Goal: Task Accomplishment & Management: Manage account settings

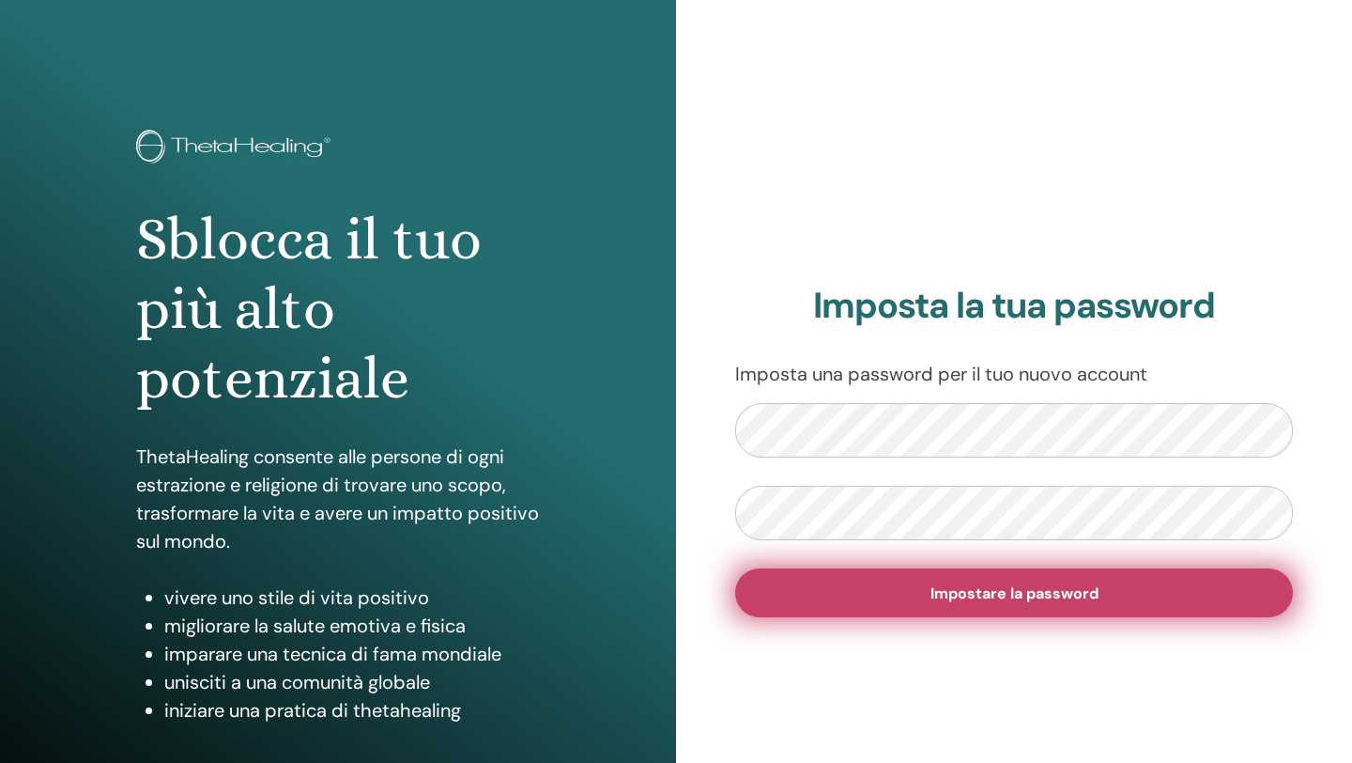
click at [914, 604] on button "Impostare la password" at bounding box center [1014, 592] width 558 height 49
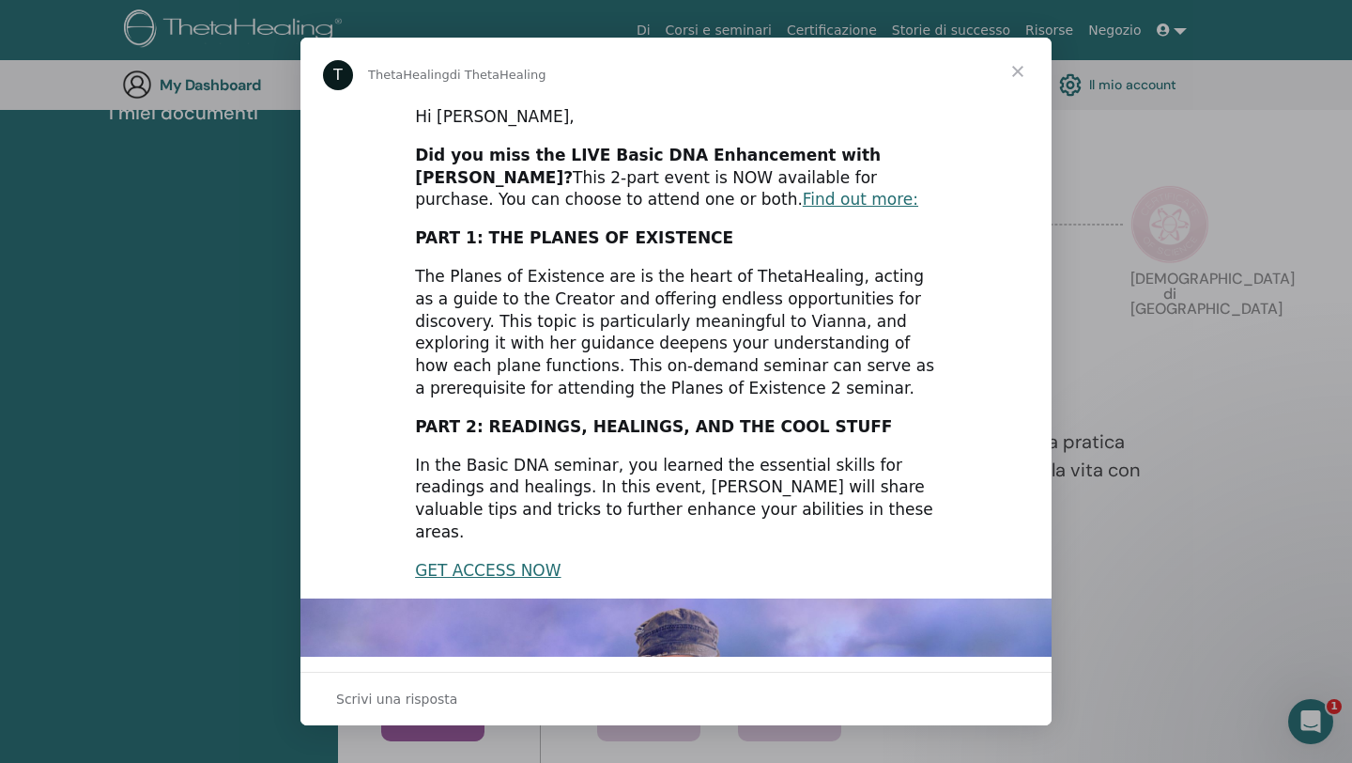
scroll to position [357, 0]
click at [1022, 71] on span "Chiudi" at bounding box center [1018, 72] width 68 height 68
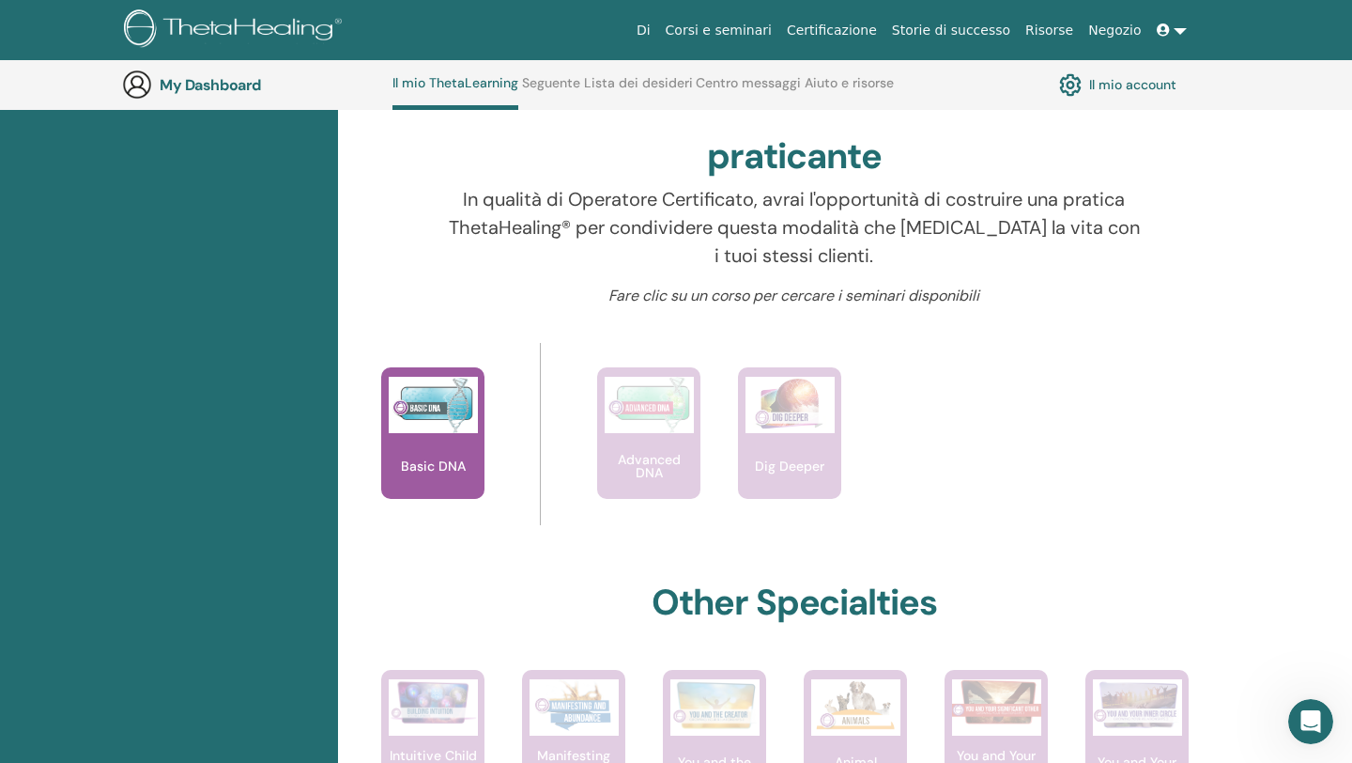
scroll to position [588, 0]
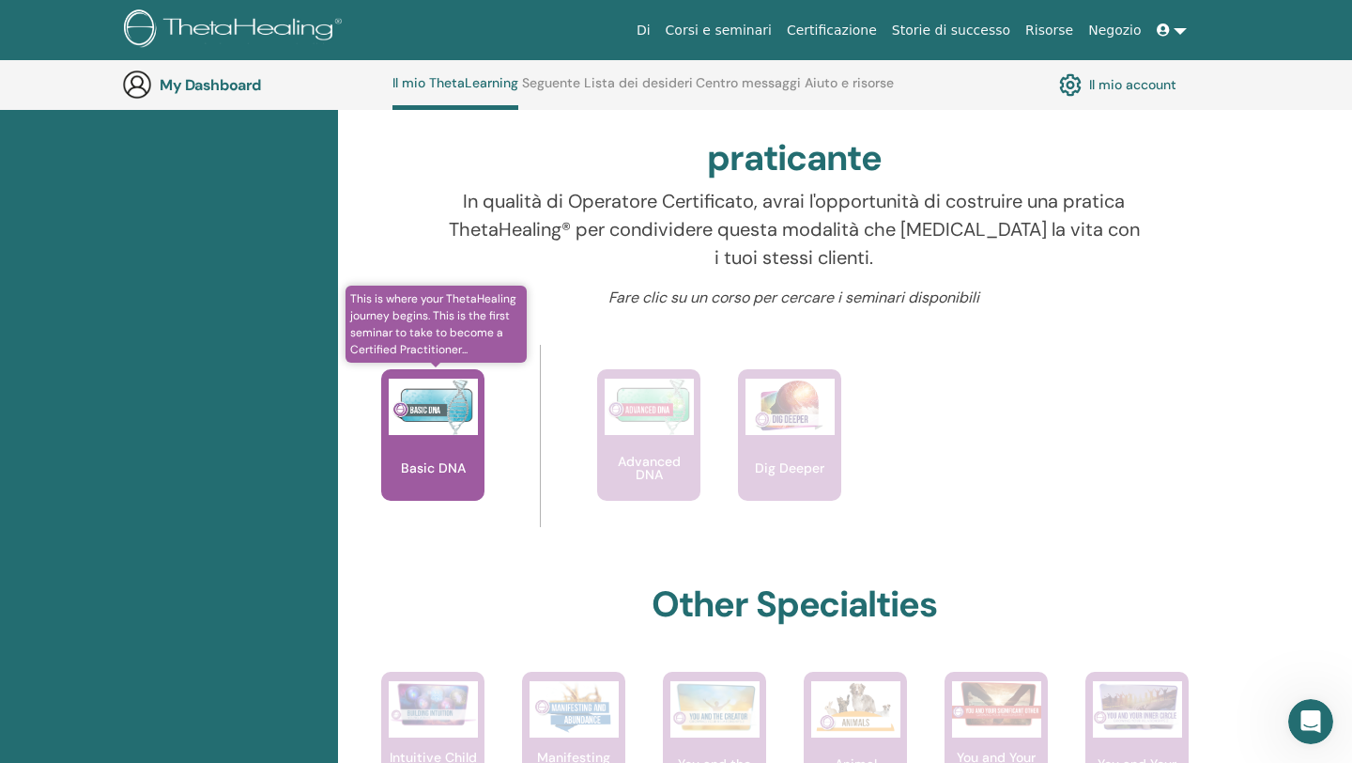
click at [459, 441] on div "Basic DNA" at bounding box center [432, 434] width 103 height 131
